Goal: Navigation & Orientation: Go to known website

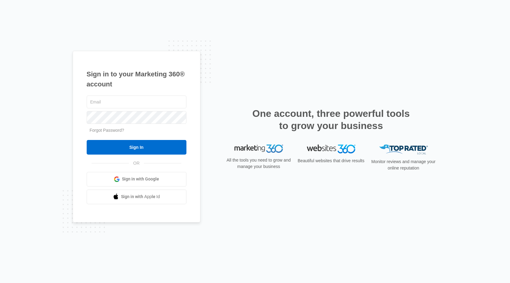
click at [134, 185] on link "Sign in with Google" at bounding box center [137, 179] width 100 height 15
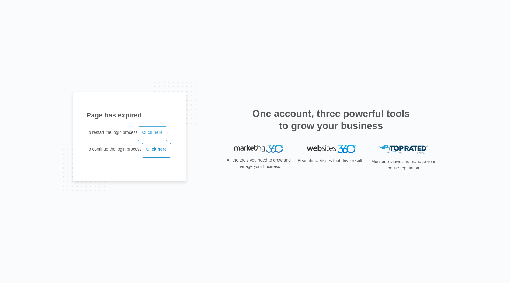
click at [153, 136] on link "Click here" at bounding box center [153, 133] width 30 height 15
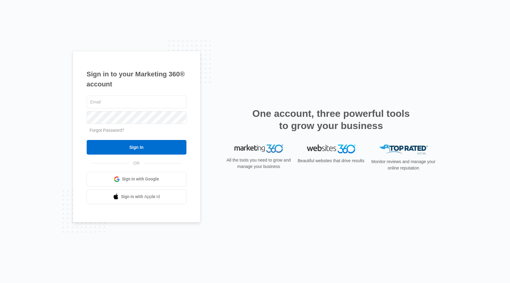
click at [140, 178] on span "Sign in with Google" at bounding box center [140, 179] width 37 height 6
